Goal: Information Seeking & Learning: Stay updated

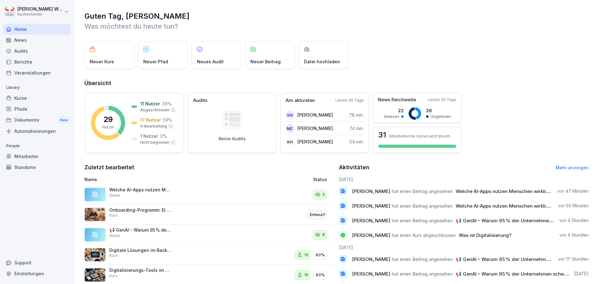
click at [32, 42] on div "News" at bounding box center [37, 40] width 68 height 11
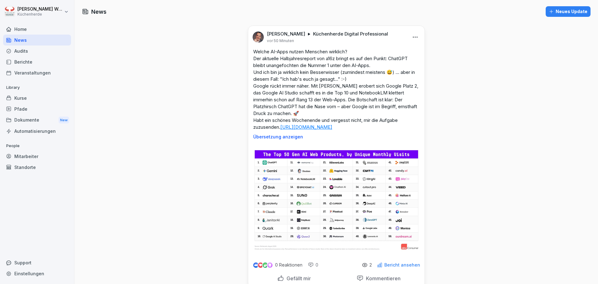
drag, startPoint x: 250, startPoint y: 51, endPoint x: 338, endPoint y: 141, distance: 125.6
click at [338, 139] on div "Welche AI-Apps nutzen Menschen wirklich? Der aktuelle Halbjahresreport von a16z…" at bounding box center [336, 93] width 176 height 91
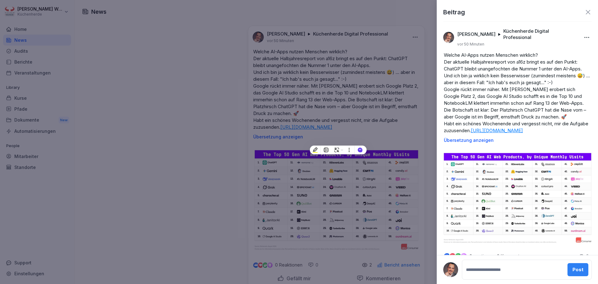
copy p "Welche AI-Apps nutzen Menschen wirklich? Der aktuelle Halbjahresreport von a16z…"
click at [377, 85] on div at bounding box center [299, 142] width 598 height 284
